Goal: Check status: Check status

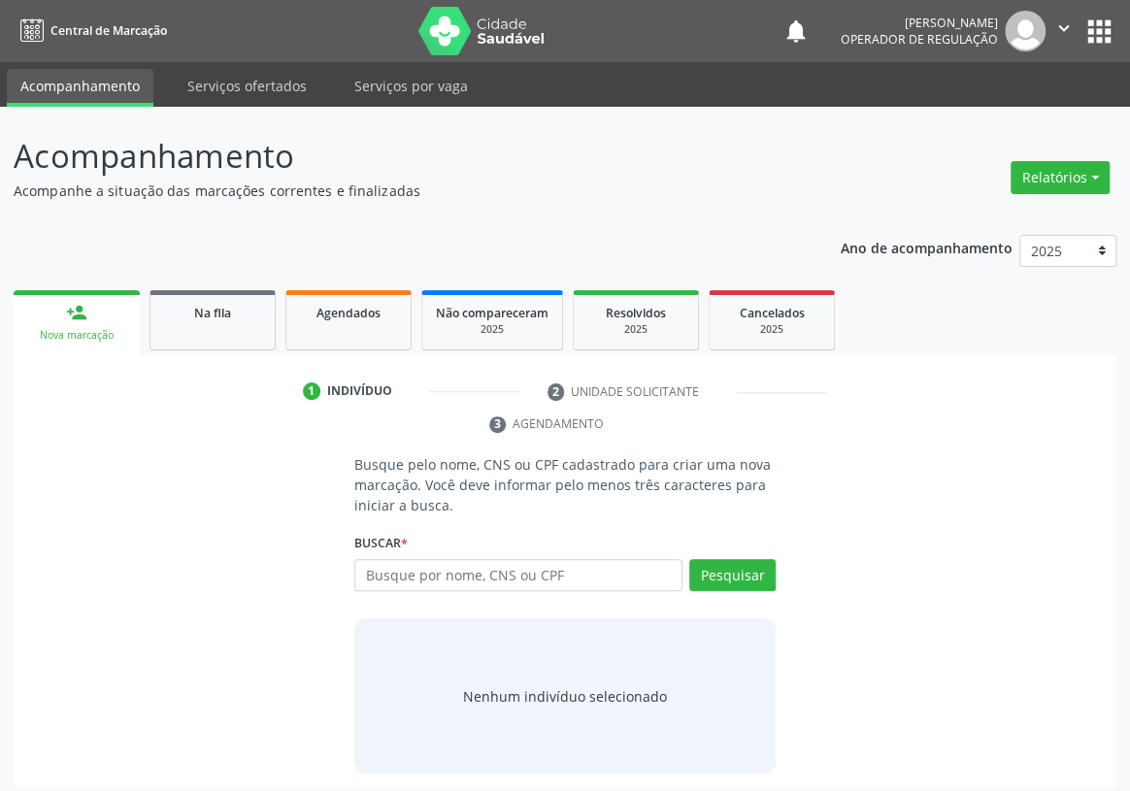
click at [376, 559] on input "text" at bounding box center [518, 575] width 328 height 33
click at [383, 559] on input "text" at bounding box center [518, 575] width 328 height 33
click at [381, 559] on input "text" at bounding box center [518, 575] width 328 height 33
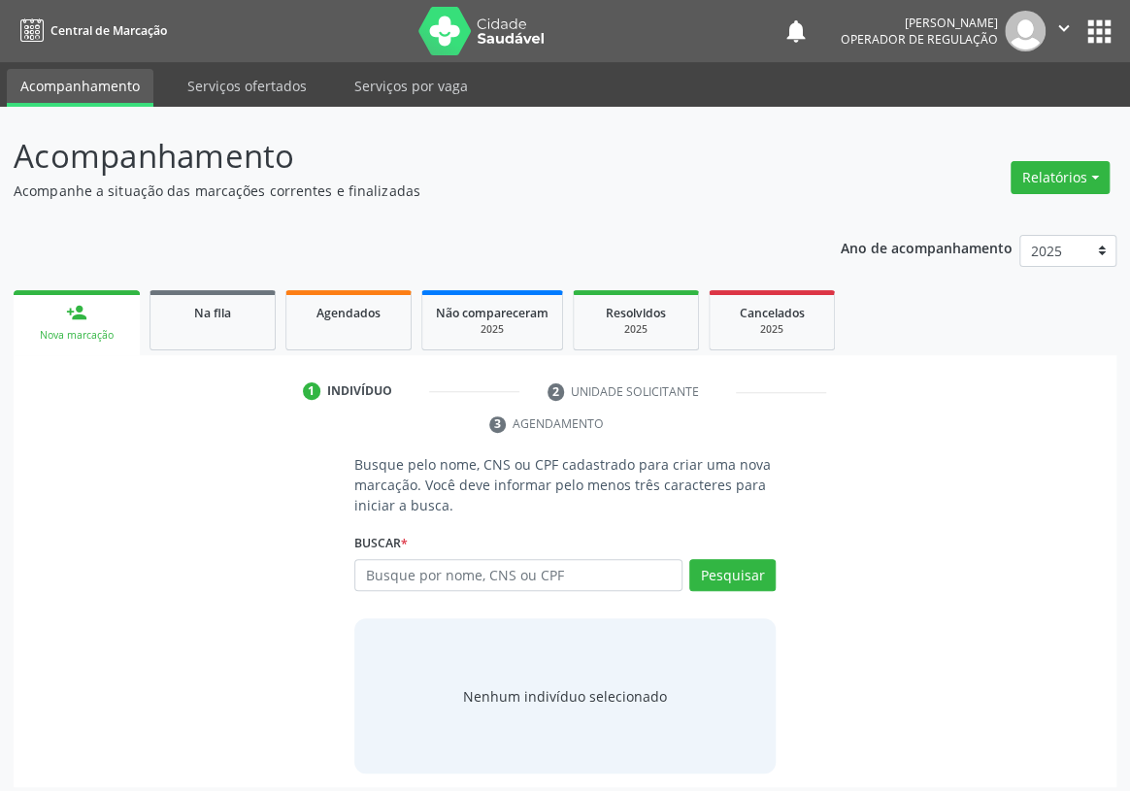
click at [383, 559] on input "text" at bounding box center [518, 575] width 328 height 33
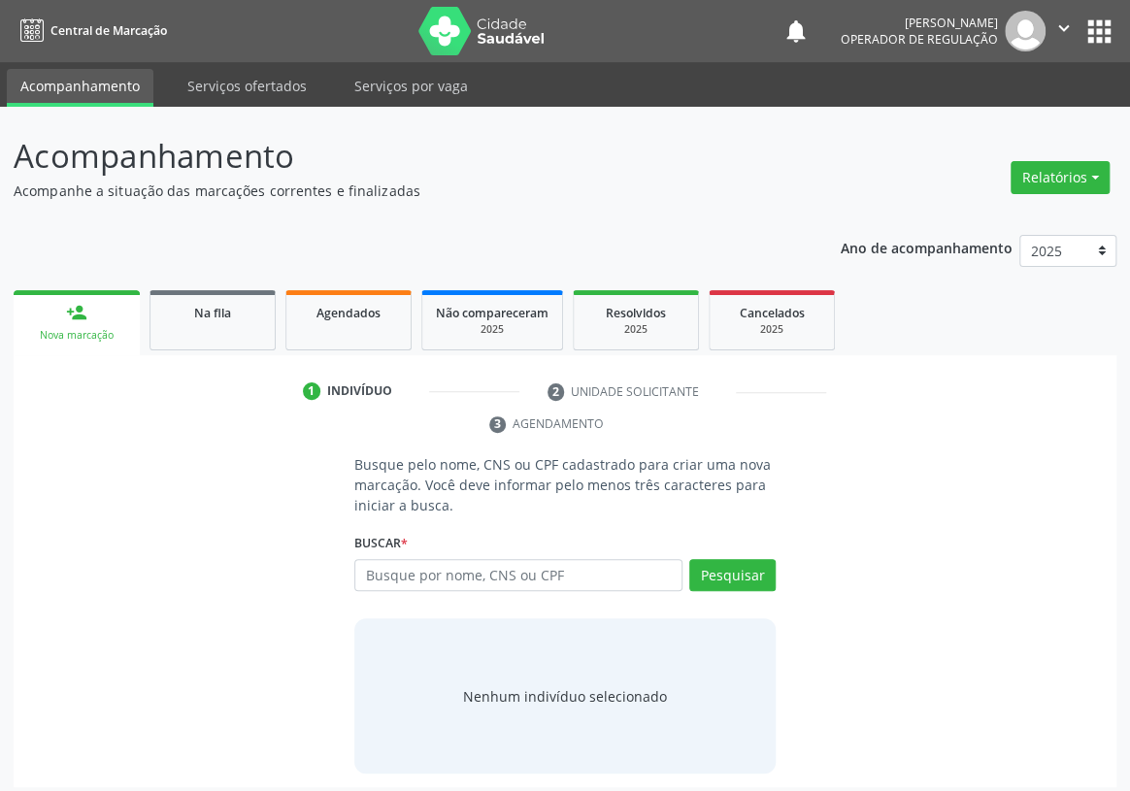
click at [383, 559] on input "text" at bounding box center [518, 575] width 328 height 33
click at [372, 559] on input "text" at bounding box center [518, 575] width 328 height 33
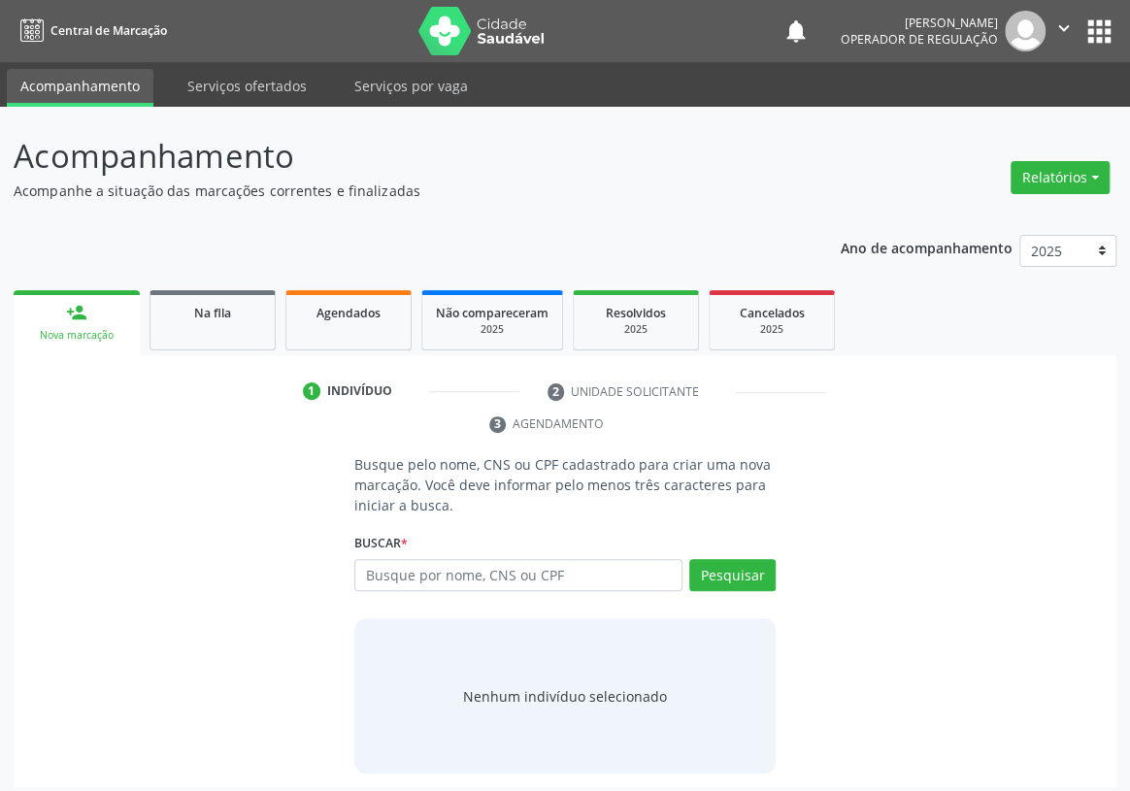
click at [371, 559] on input "text" at bounding box center [518, 575] width 328 height 33
click at [373, 559] on input "text" at bounding box center [518, 575] width 328 height 33
click at [410, 559] on input "text" at bounding box center [518, 575] width 328 height 33
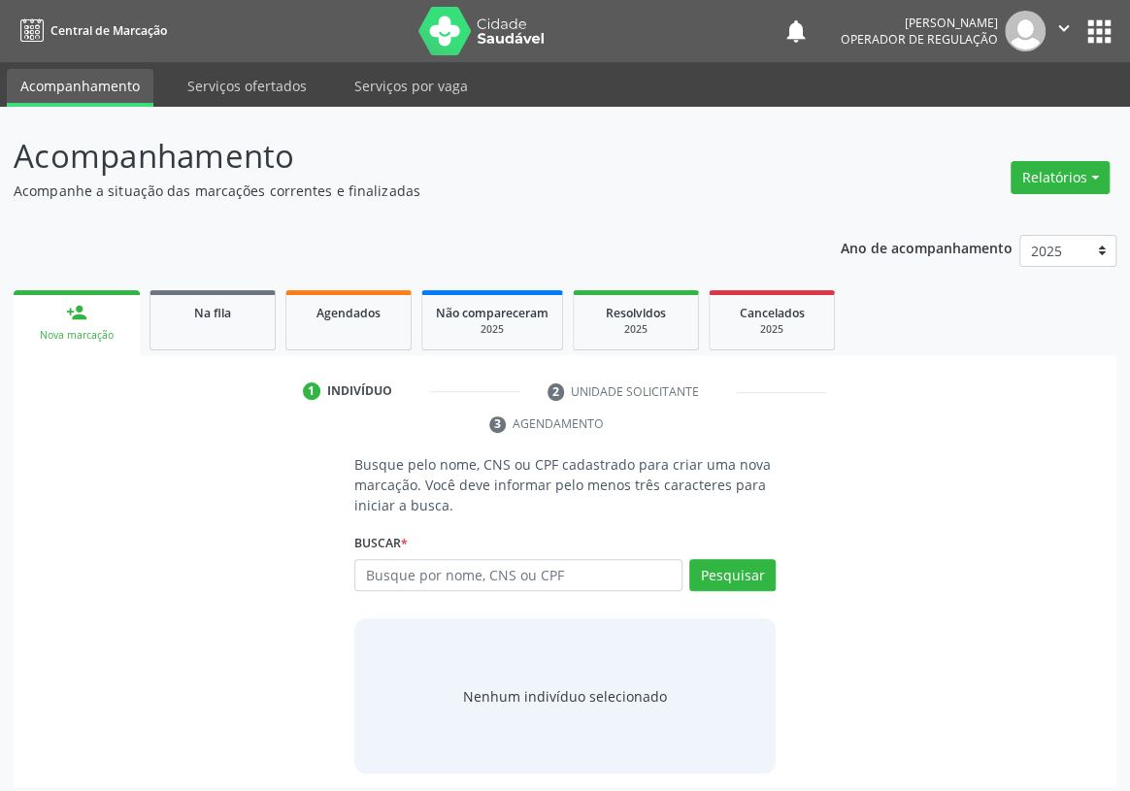
click at [385, 559] on input "text" at bounding box center [518, 575] width 328 height 33
click at [384, 559] on input "text" at bounding box center [518, 575] width 328 height 33
click at [383, 559] on input "text" at bounding box center [518, 575] width 328 height 33
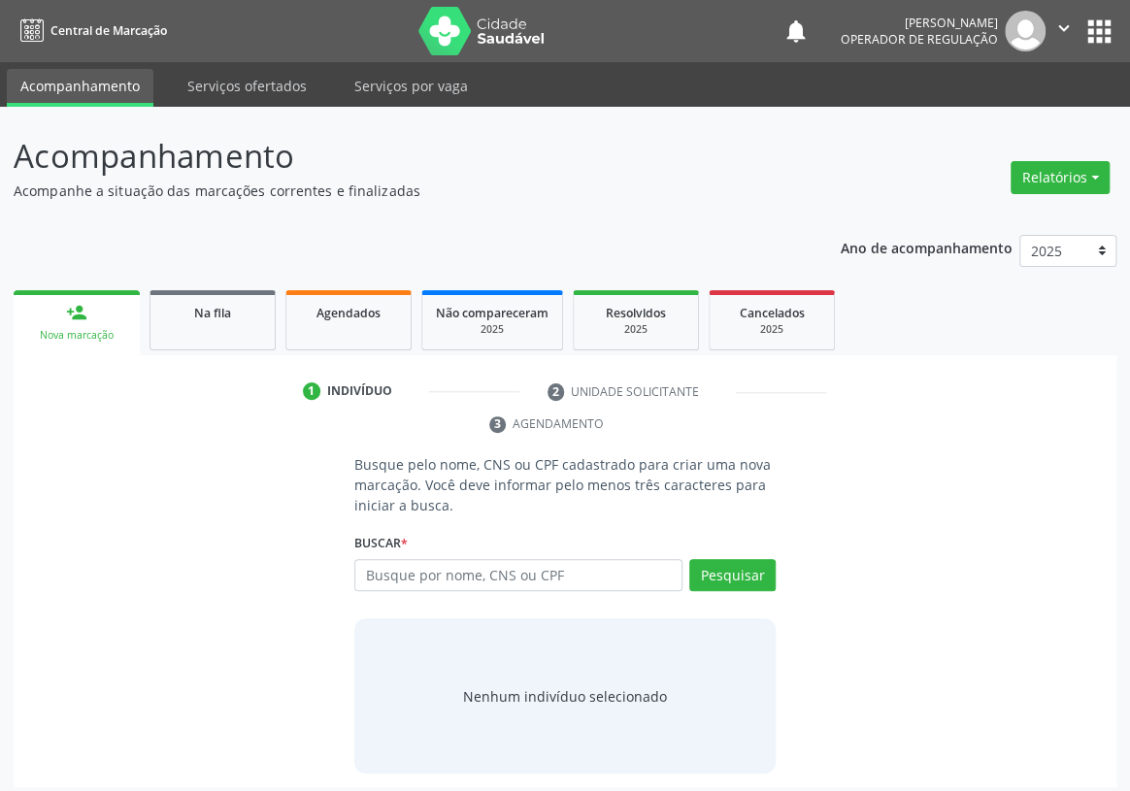
click at [383, 559] on input "text" at bounding box center [518, 575] width 328 height 33
click at [359, 561] on div "Busque por nome, CNS ou CPF Nenhum resultado encontrado para: " " Digite nome, …" at bounding box center [564, 582] width 421 height 47
click at [384, 559] on input "text" at bounding box center [518, 575] width 328 height 33
click at [379, 559] on input "text" at bounding box center [518, 575] width 328 height 33
